Goal: Transaction & Acquisition: Purchase product/service

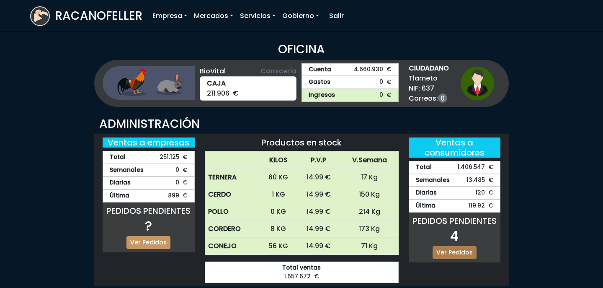
click at [463, 255] on link "Ver Pedidos" at bounding box center [454, 252] width 44 height 13
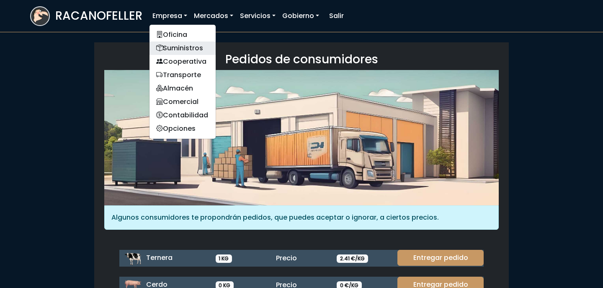
click at [188, 48] on link "Suministros" at bounding box center [182, 47] width 66 height 13
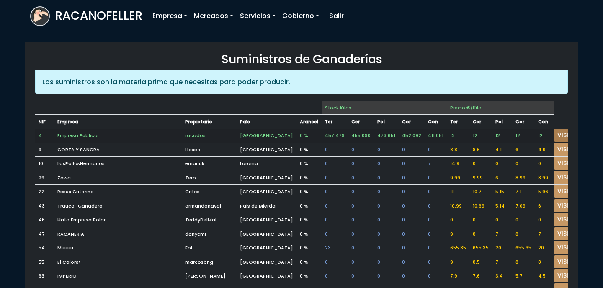
click at [553, 131] on link "VISITAR" at bounding box center [568, 135] width 30 height 13
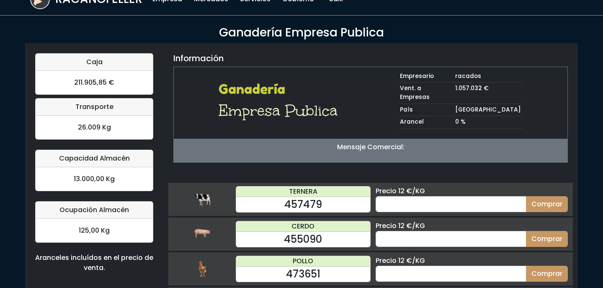
scroll to position [23, 0]
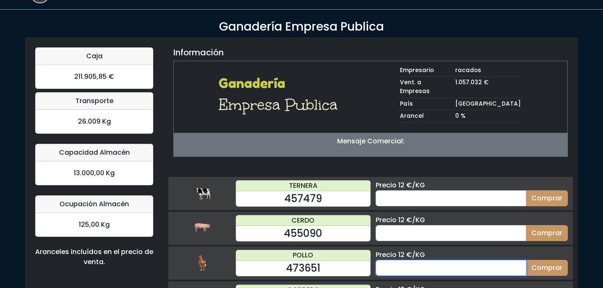
click at [444, 261] on input "number" at bounding box center [451, 268] width 151 height 16
type input "70"
click at [526, 260] on button "Comprar" at bounding box center [547, 268] width 42 height 16
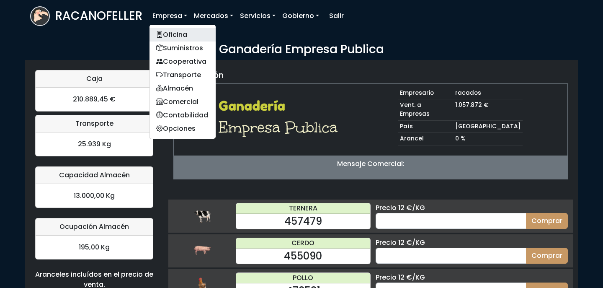
click at [187, 32] on link "Oficina" at bounding box center [182, 34] width 66 height 13
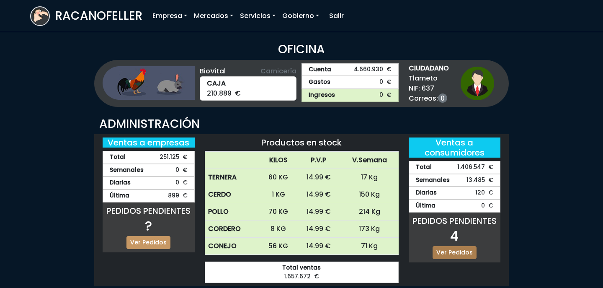
click at [471, 252] on link "Ver Pedidos" at bounding box center [454, 252] width 44 height 13
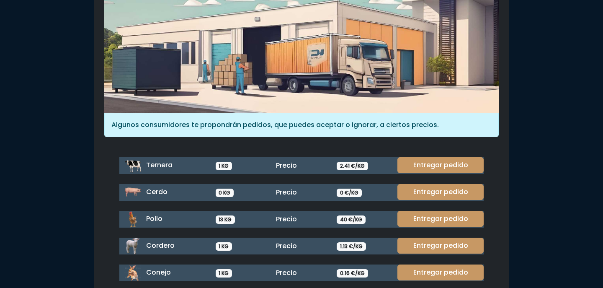
scroll to position [93, 0]
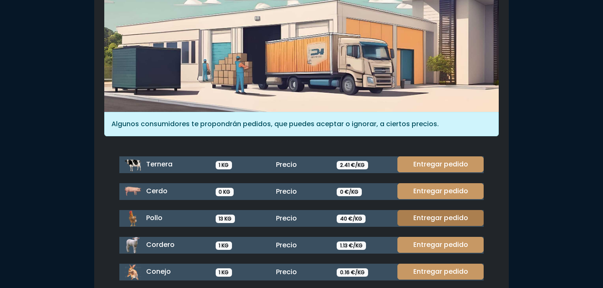
click at [435, 221] on link "Entregar pedido" at bounding box center [440, 218] width 86 height 16
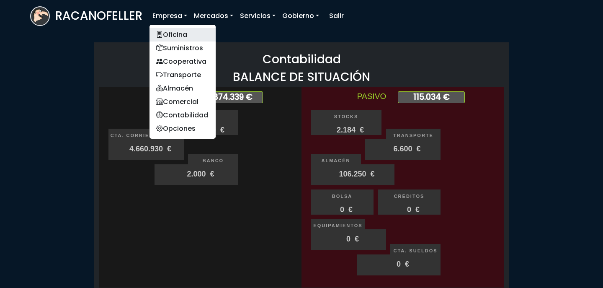
click at [178, 28] on link "Oficina" at bounding box center [182, 34] width 66 height 13
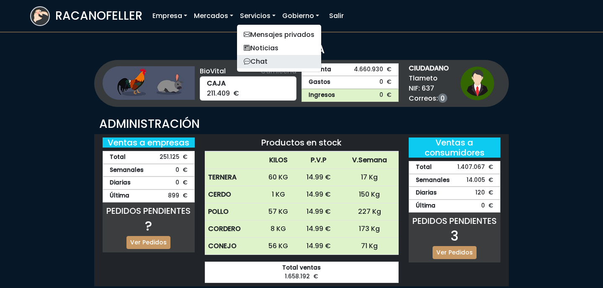
click at [280, 58] on link "Chat" at bounding box center [279, 61] width 84 height 13
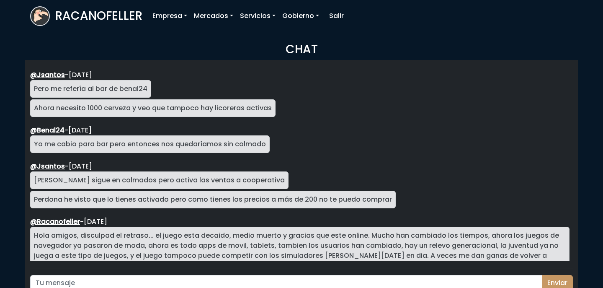
scroll to position [1508, 0]
